Goal: Find specific page/section: Find specific page/section

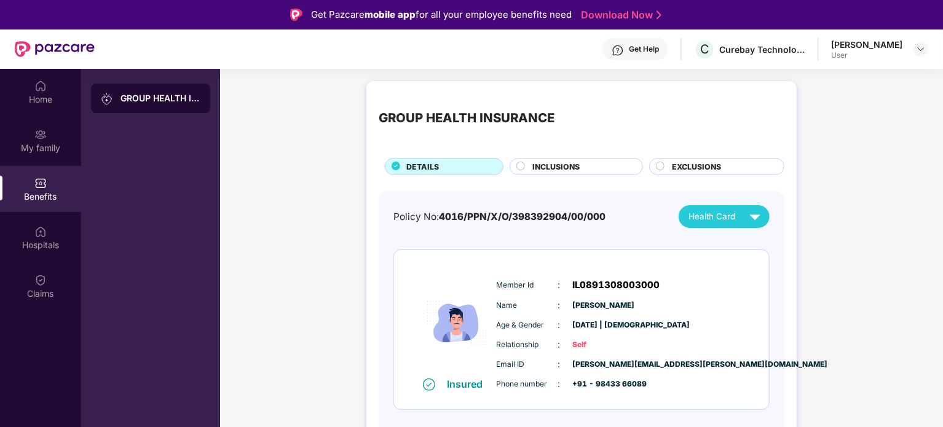
scroll to position [197, 0]
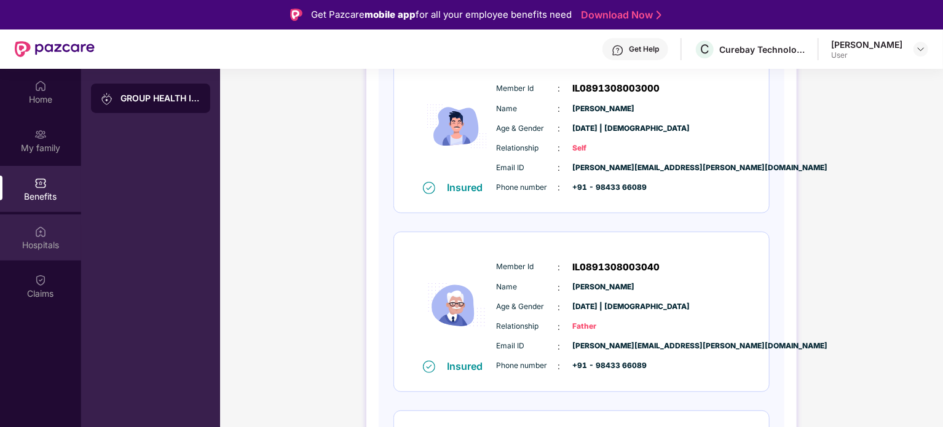
click at [45, 254] on div "Hospitals" at bounding box center [40, 238] width 81 height 46
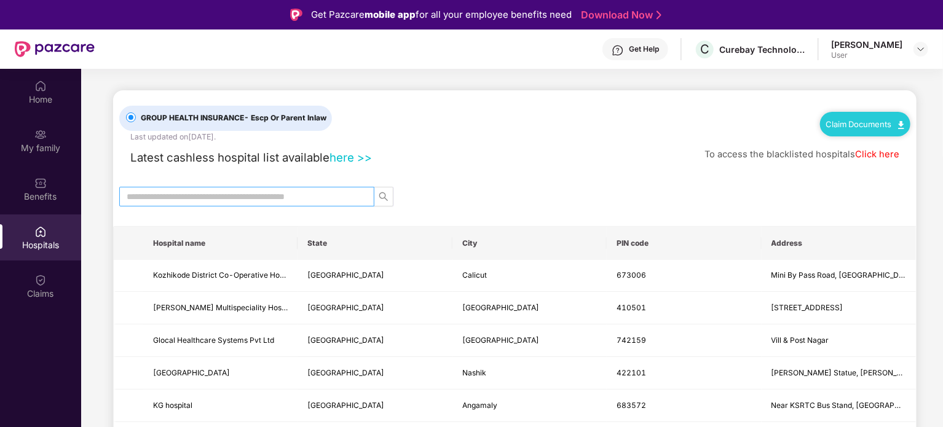
click at [171, 197] on input "text" at bounding box center [242, 197] width 230 height 14
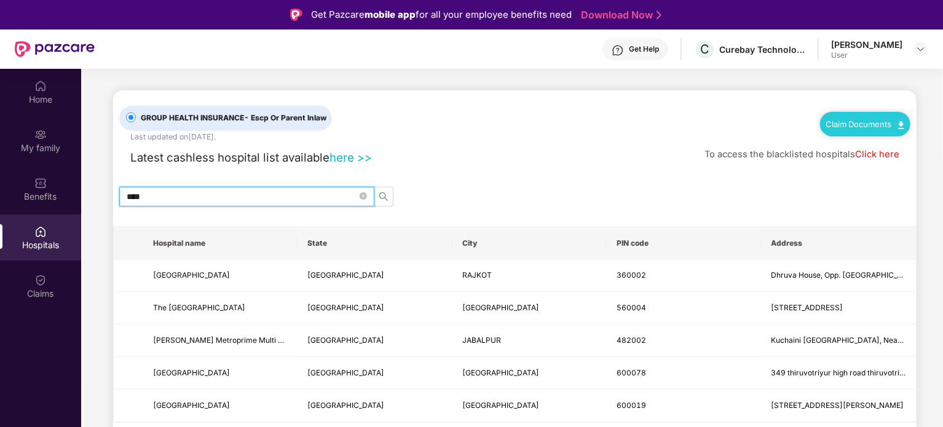
scroll to position [2, 0]
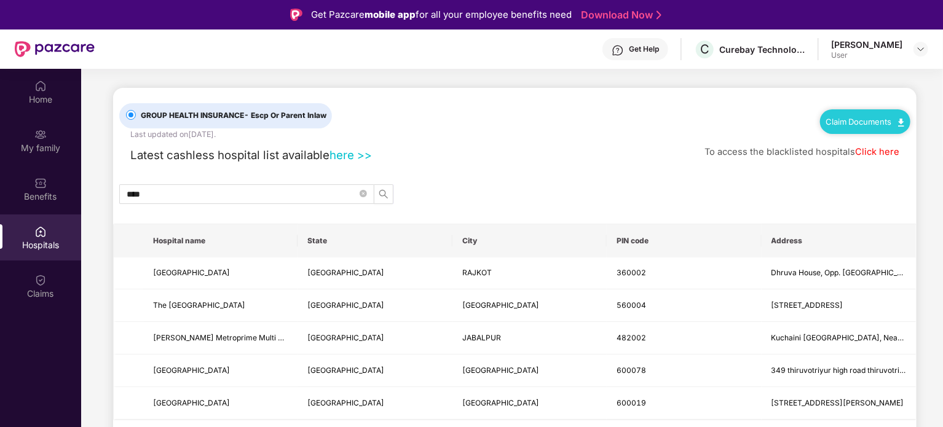
click at [339, 149] on link "here >>" at bounding box center [350, 155] width 42 height 14
click at [873, 152] on link "Click here" at bounding box center [877, 151] width 44 height 11
drag, startPoint x: 216, startPoint y: 197, endPoint x: 123, endPoint y: 192, distance: 93.6
click at [123, 192] on span "****" at bounding box center [246, 194] width 255 height 20
paste input "**********"
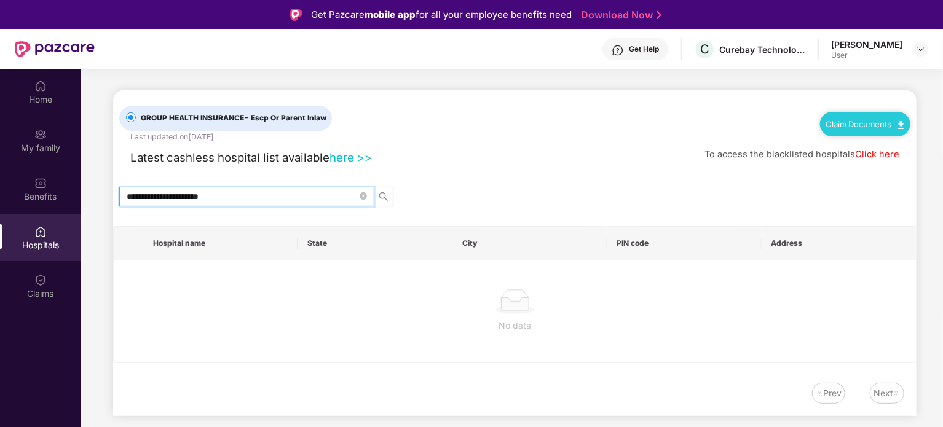
scroll to position [0, 0]
type input "**********"
click at [37, 102] on div "Home" at bounding box center [40, 99] width 81 height 12
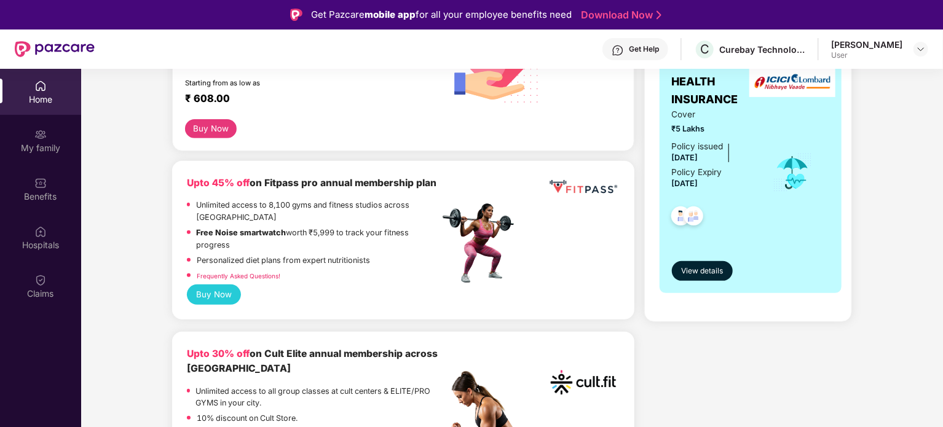
scroll to position [246, 0]
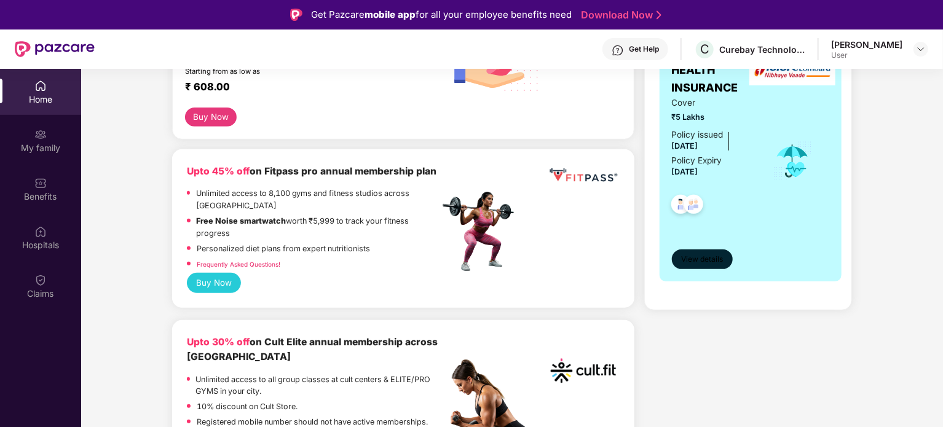
click at [682, 260] on span "View details" at bounding box center [702, 260] width 42 height 12
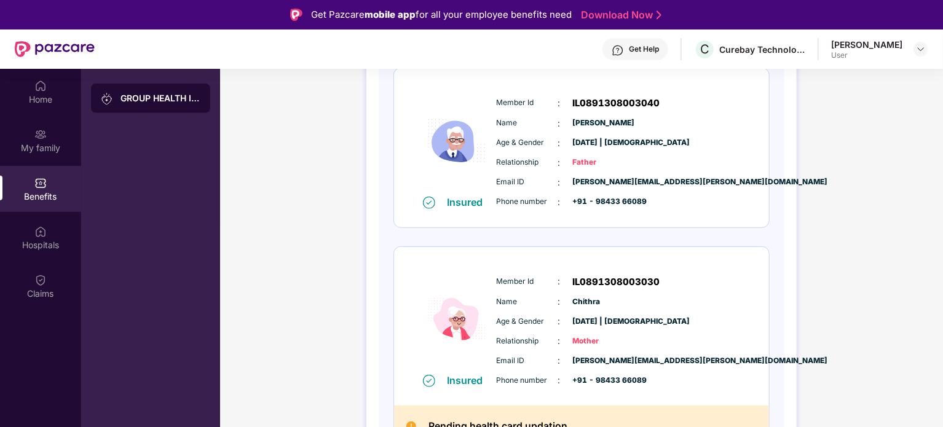
scroll to position [381, 0]
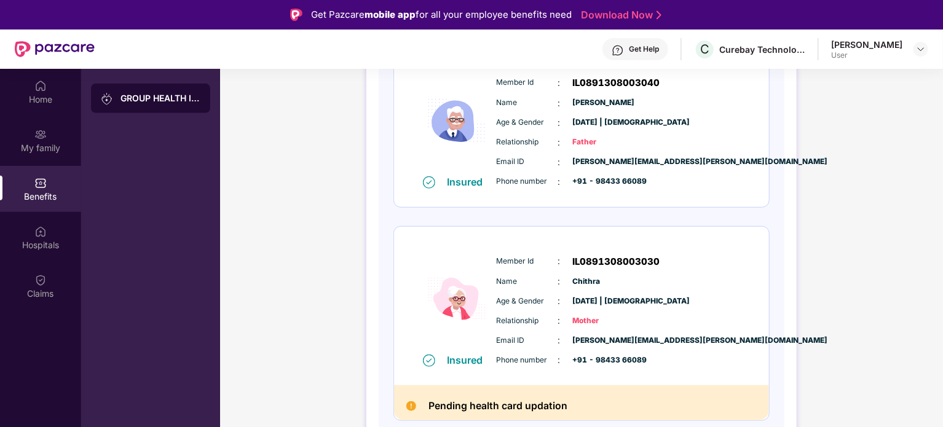
click at [546, 408] on h2 "Pending health card updation" at bounding box center [497, 406] width 139 height 17
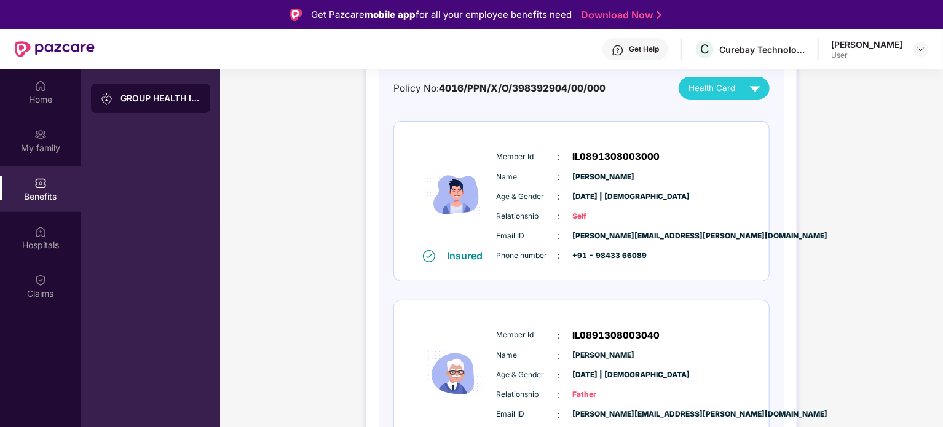
scroll to position [0, 0]
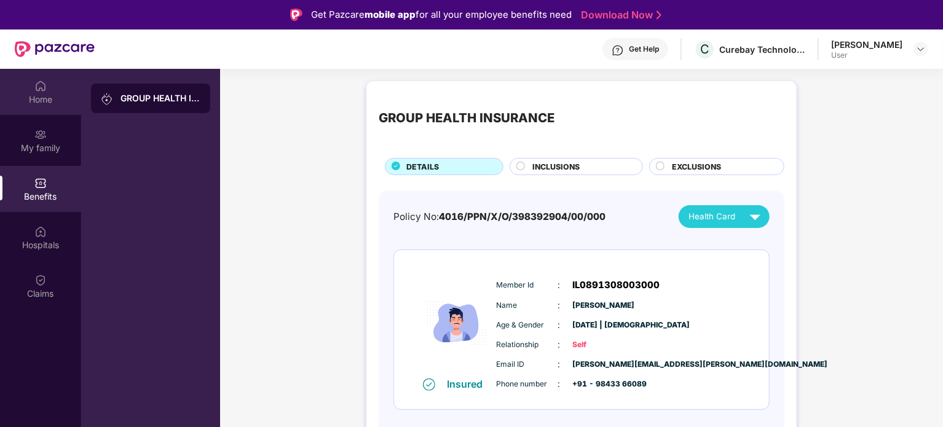
click at [21, 86] on div "Home" at bounding box center [40, 92] width 81 height 46
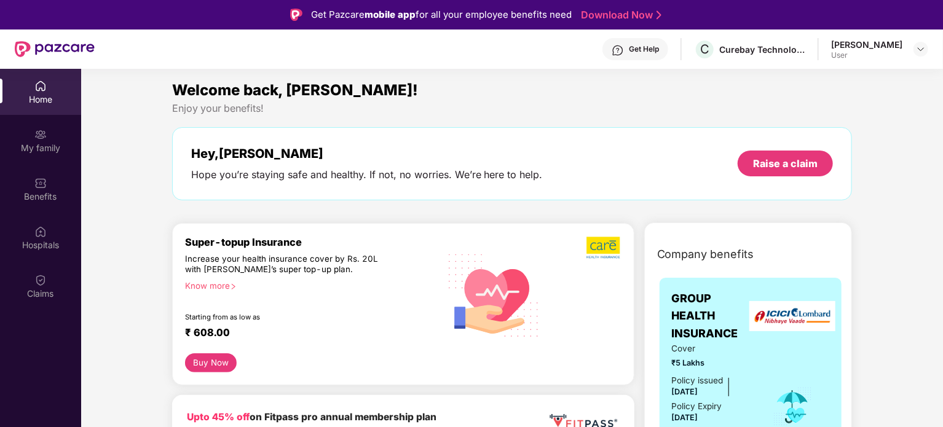
scroll to position [184, 0]
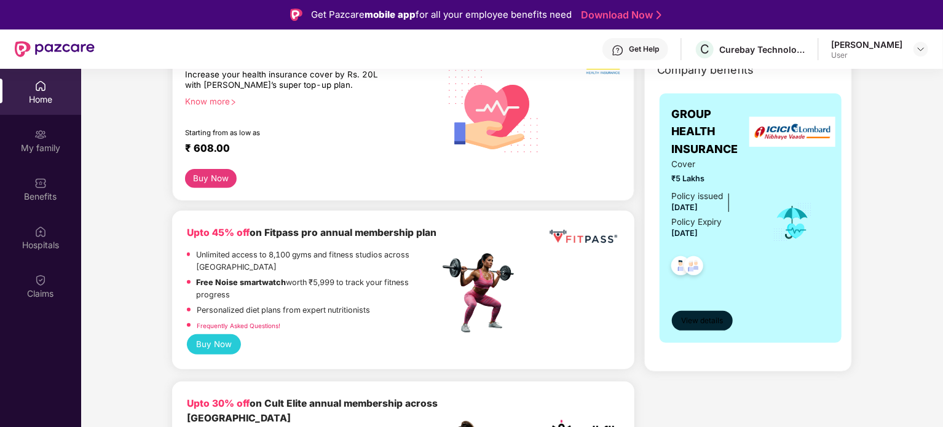
click at [706, 314] on button "View details" at bounding box center [702, 321] width 61 height 20
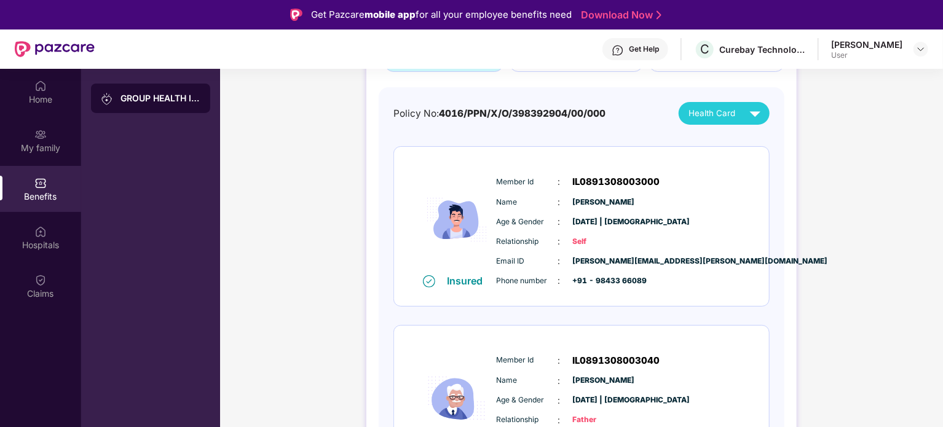
scroll to position [74, 0]
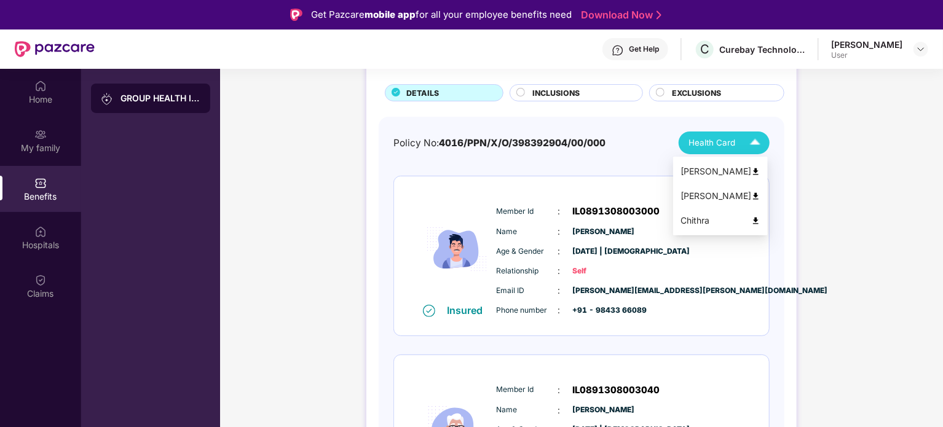
click at [728, 146] on span "Health Card" at bounding box center [711, 142] width 47 height 13
click at [722, 223] on div "Chithra" at bounding box center [720, 221] width 80 height 14
